Goal: Information Seeking & Learning: Learn about a topic

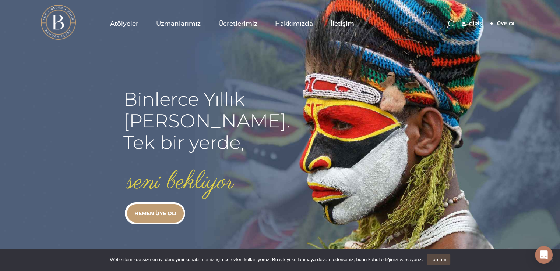
type input "[EMAIL_ADDRESS][DOMAIN_NAME]"
click at [474, 21] on link "Giriş" at bounding box center [471, 23] width 21 height 9
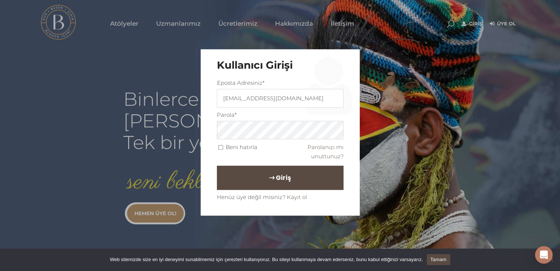
click at [298, 172] on button "Giriş" at bounding box center [280, 178] width 127 height 24
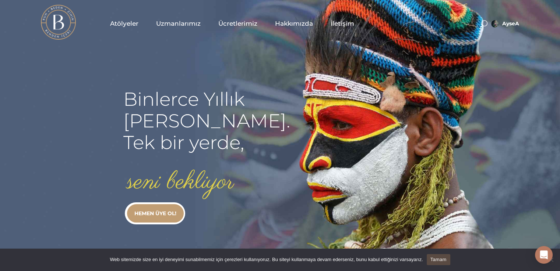
click at [129, 24] on span "Atölyeler" at bounding box center [124, 23] width 28 height 8
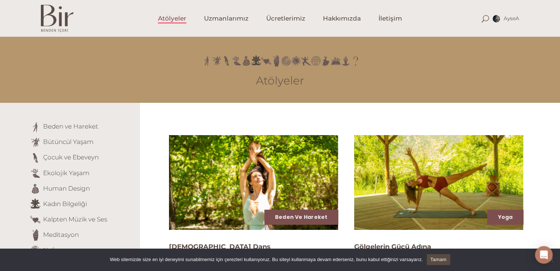
click at [439, 259] on link "Tamam" at bounding box center [438, 260] width 24 height 11
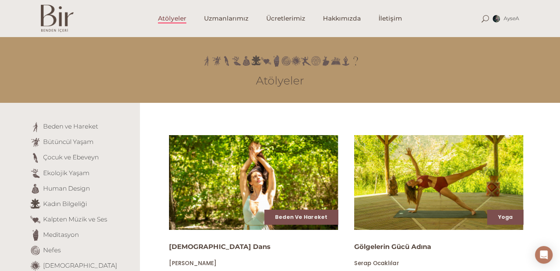
scroll to position [237, 0]
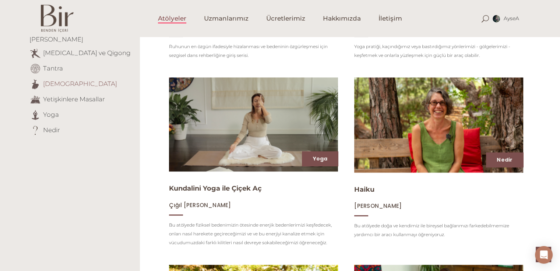
click at [56, 80] on link "Tasavvuf" at bounding box center [80, 83] width 74 height 7
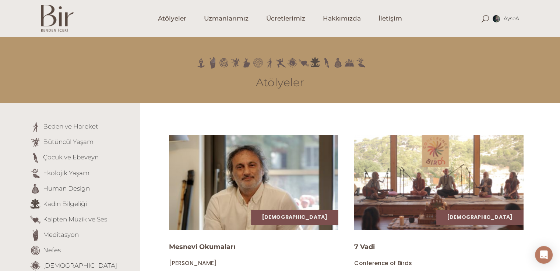
click at [485, 181] on img at bounding box center [438, 183] width 174 height 98
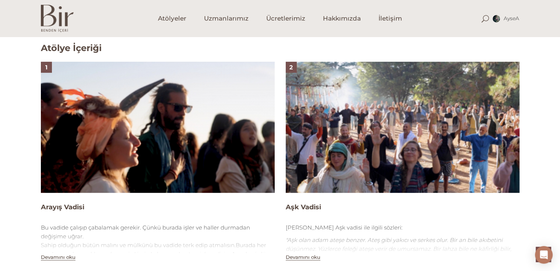
scroll to position [480, 0]
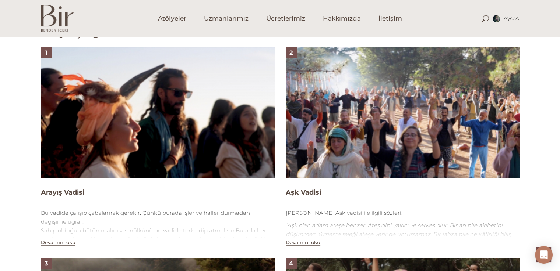
click at [417, 104] on img at bounding box center [402, 112] width 234 height 131
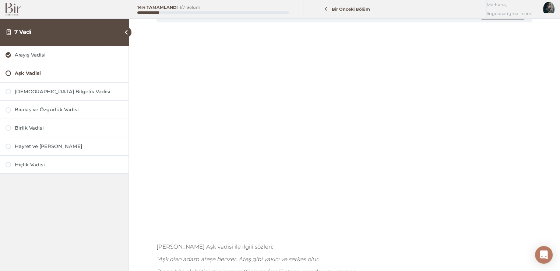
scroll to position [44, 0]
